Goal: Information Seeking & Learning: Learn about a topic

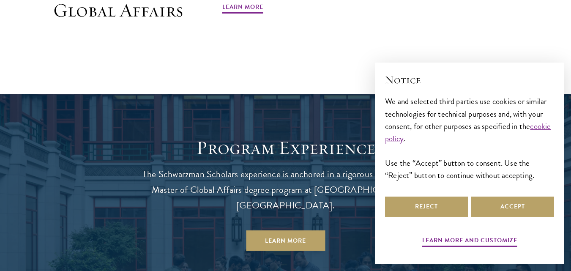
scroll to position [803, 0]
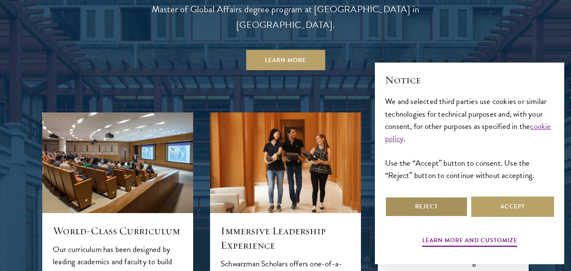
drag, startPoint x: 436, startPoint y: 208, endPoint x: 414, endPoint y: 207, distance: 22.4
click at [436, 208] on button "Reject" at bounding box center [426, 207] width 83 height 20
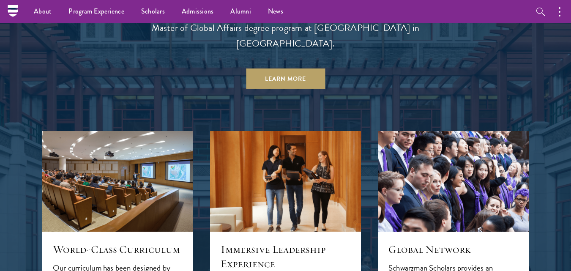
scroll to position [718, 0]
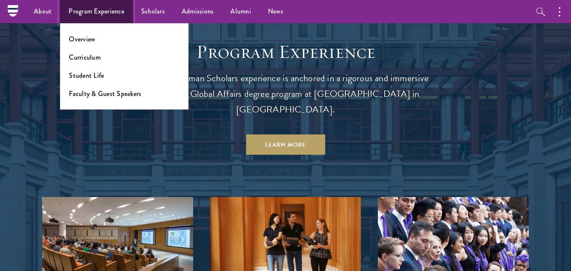
click at [85, 14] on link "Program Experience" at bounding box center [96, 11] width 73 height 23
click at [83, 41] on link "Overview" at bounding box center [82, 39] width 26 height 10
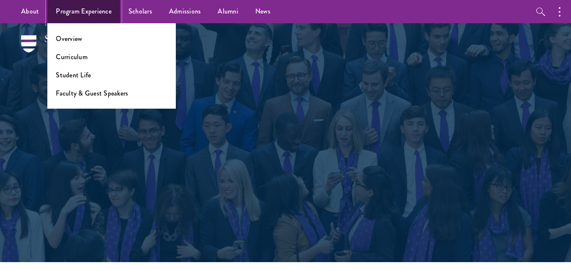
click at [57, 19] on link "Program Experience" at bounding box center [83, 11] width 73 height 23
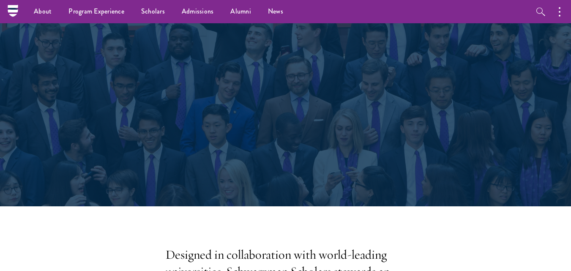
scroll to position [42, 0]
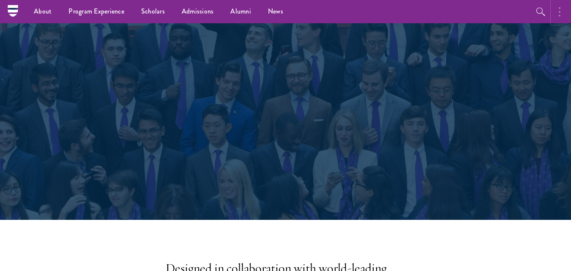
click at [558, 8] on button "button" at bounding box center [562, 11] width 19 height 23
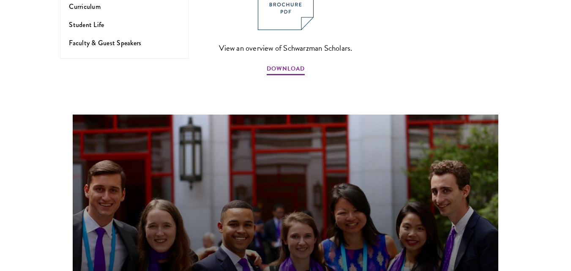
scroll to position [888, 0]
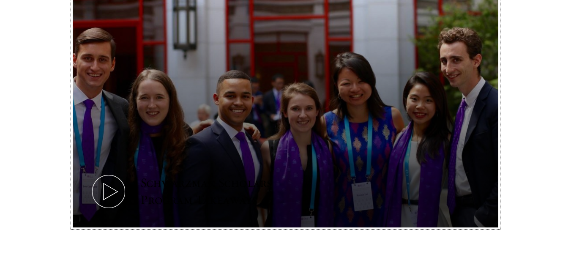
click at [105, 172] on icon at bounding box center [109, 191] width 38 height 38
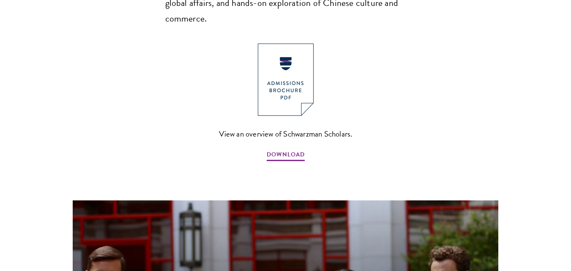
scroll to position [676, 0]
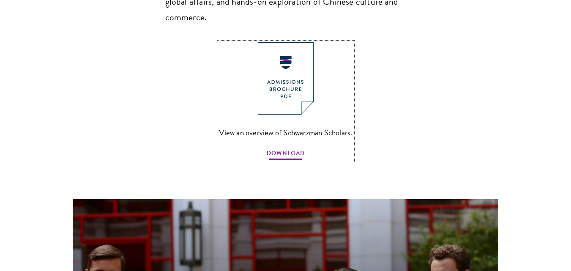
click at [273, 148] on span "DOWNLOAD" at bounding box center [286, 154] width 38 height 13
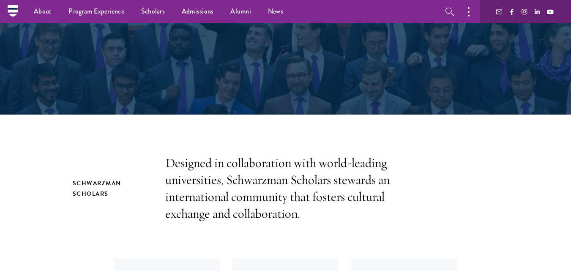
scroll to position [127, 0]
